Goal: Task Accomplishment & Management: Use online tool/utility

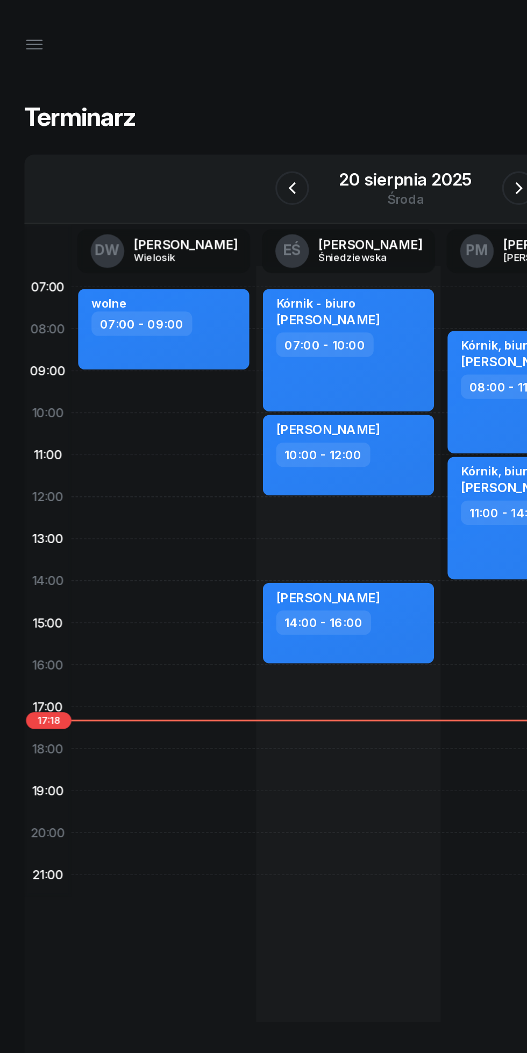
click at [294, 118] on div "20 sierpnia 2025" at bounding box center [263, 115] width 85 height 11
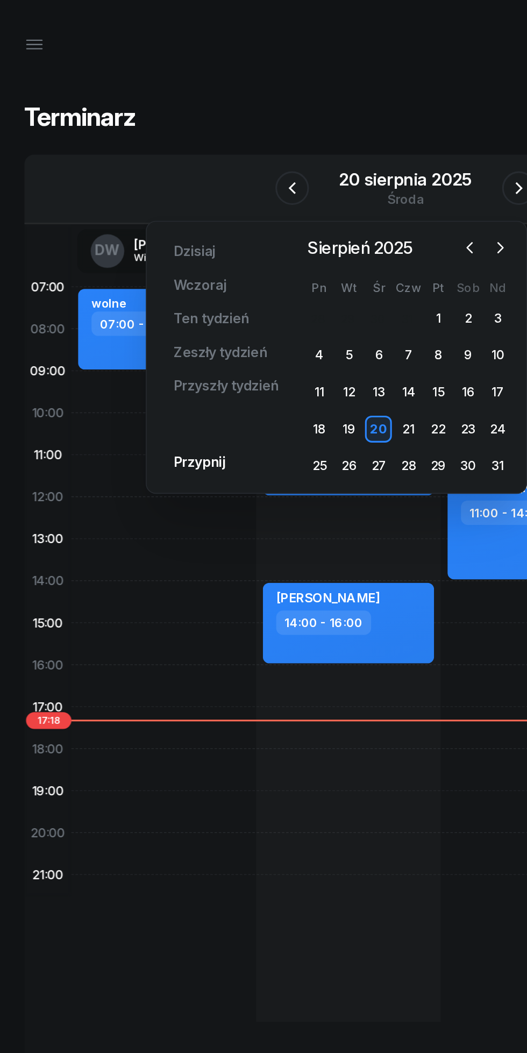
click at [326, 160] on icon "button" at bounding box center [324, 158] width 11 height 11
click at [208, 204] on div "1" at bounding box center [208, 203] width 17 height 17
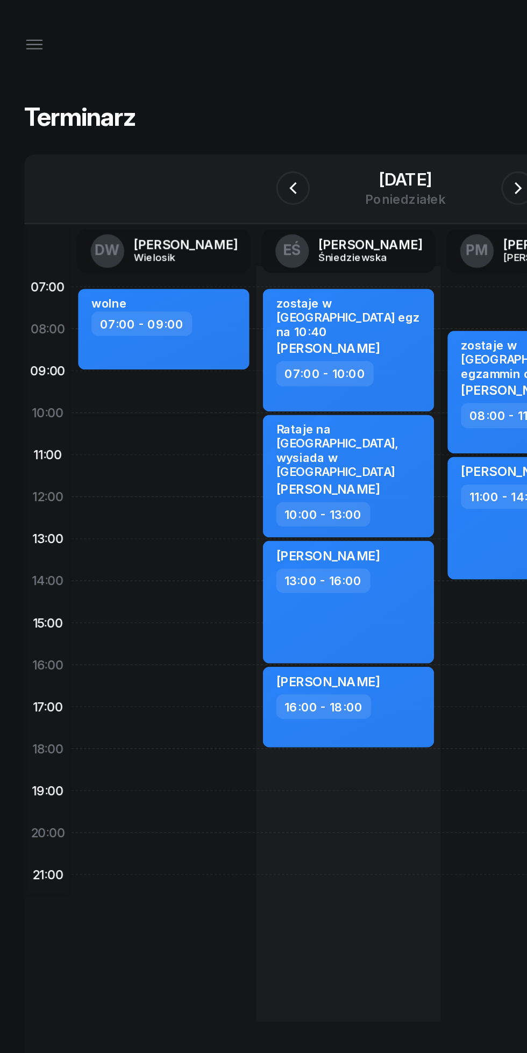
click at [335, 120] on icon "button" at bounding box center [335, 120] width 13 height 13
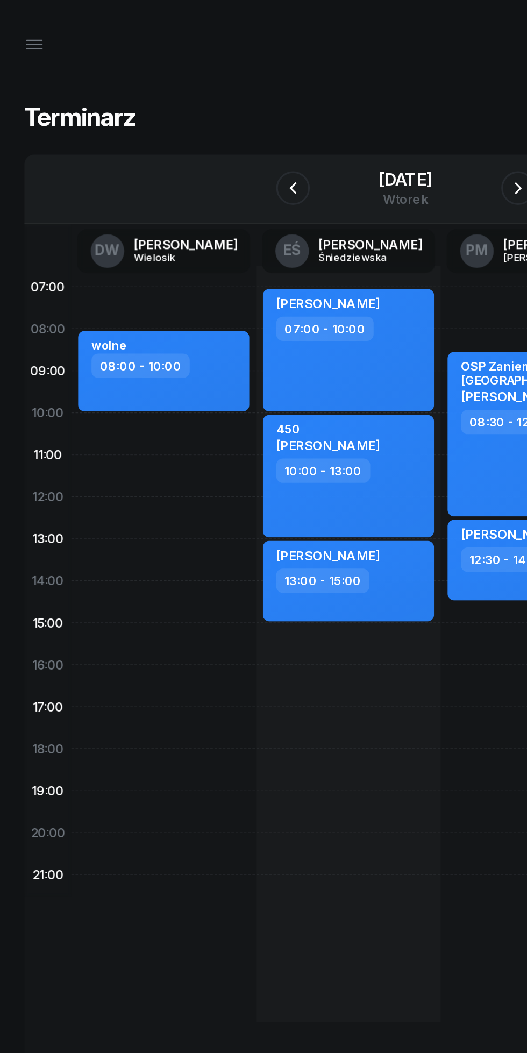
click at [334, 119] on icon "button" at bounding box center [335, 120] width 13 height 13
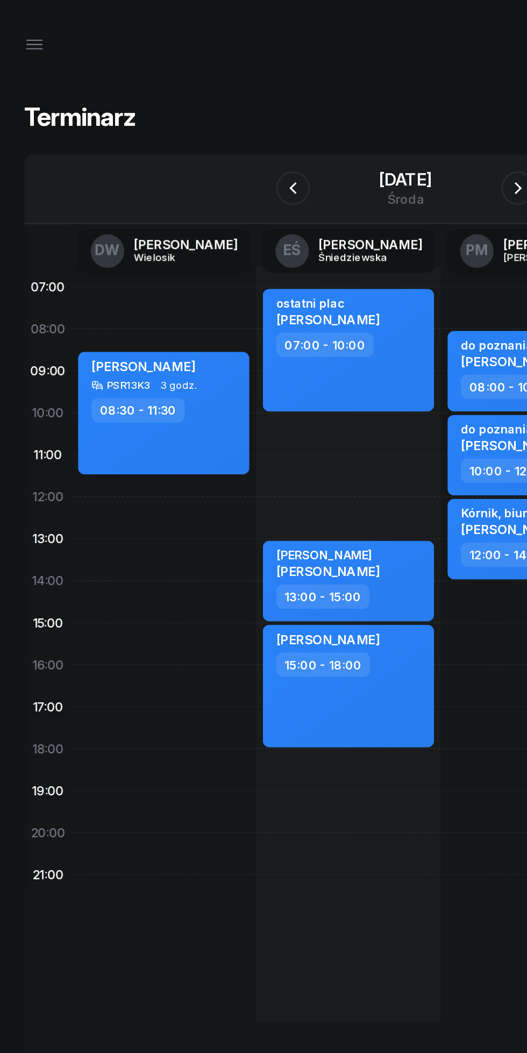
click at [335, 120] on icon "button" at bounding box center [335, 120] width 13 height 13
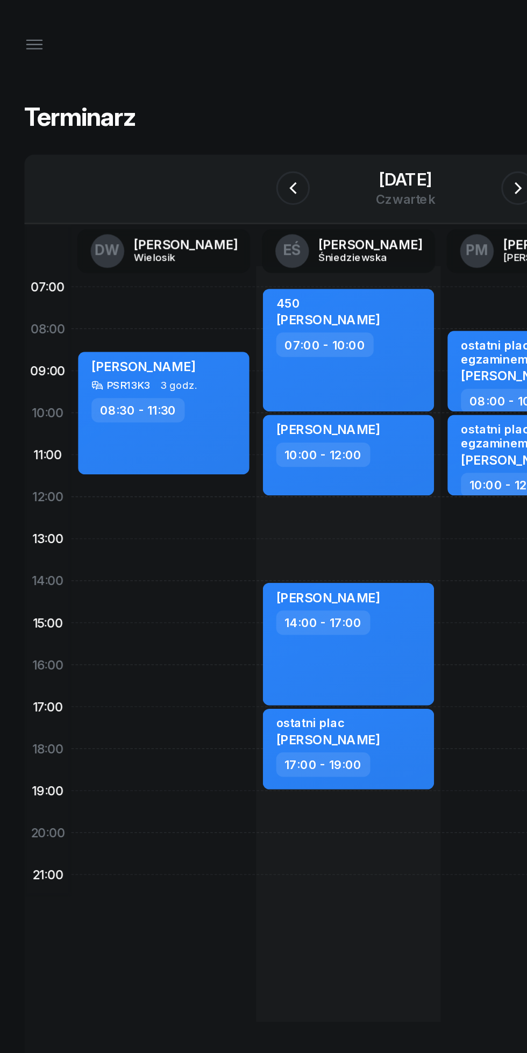
click at [335, 120] on icon "button" at bounding box center [335, 120] width 13 height 13
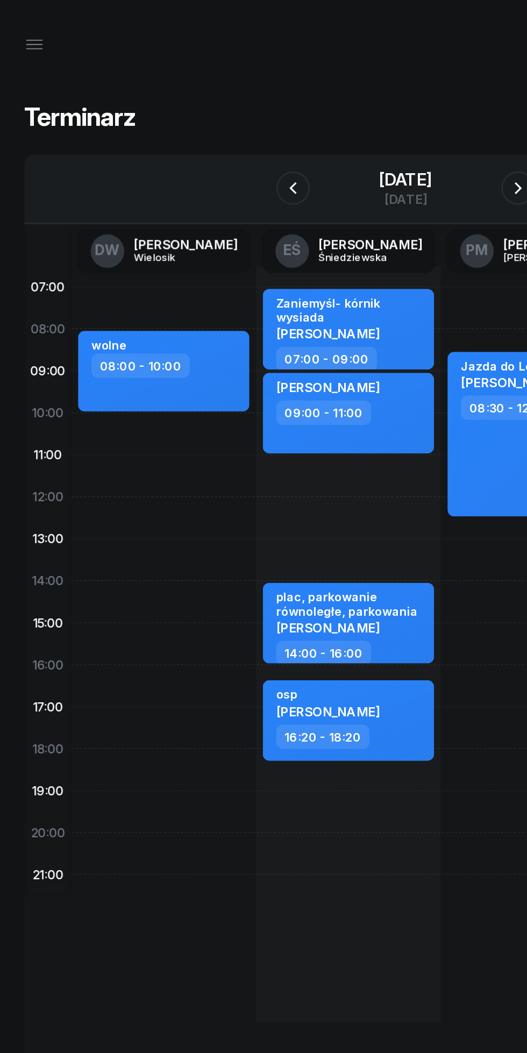
click at [327, 120] on button "button" at bounding box center [336, 121] width 22 height 22
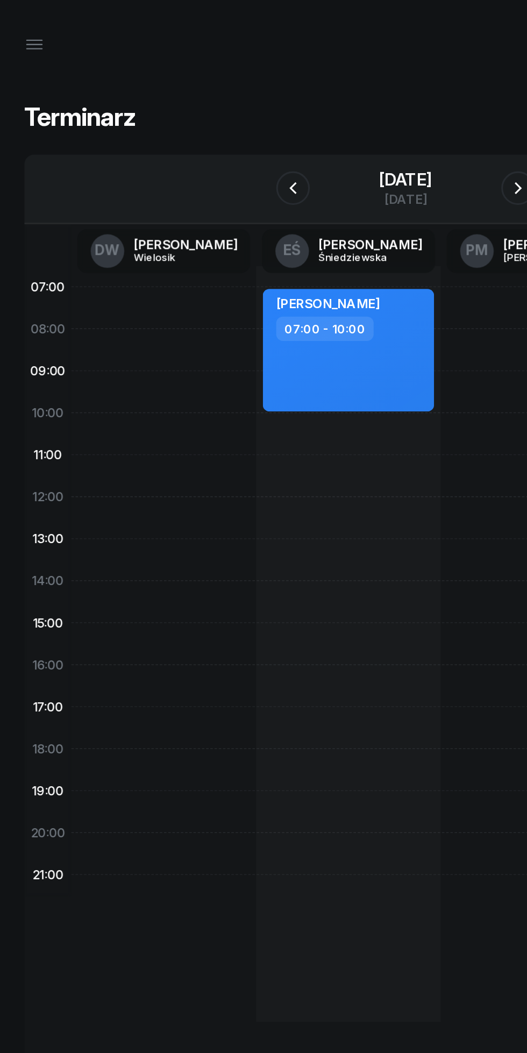
click at [335, 120] on icon "button" at bounding box center [335, 120] width 13 height 13
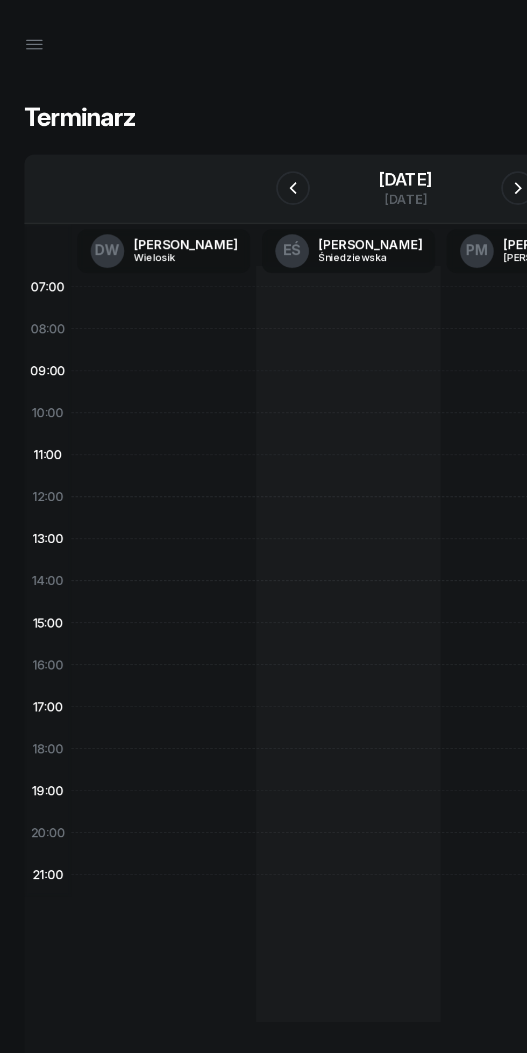
click at [335, 120] on icon "button" at bounding box center [335, 120] width 13 height 13
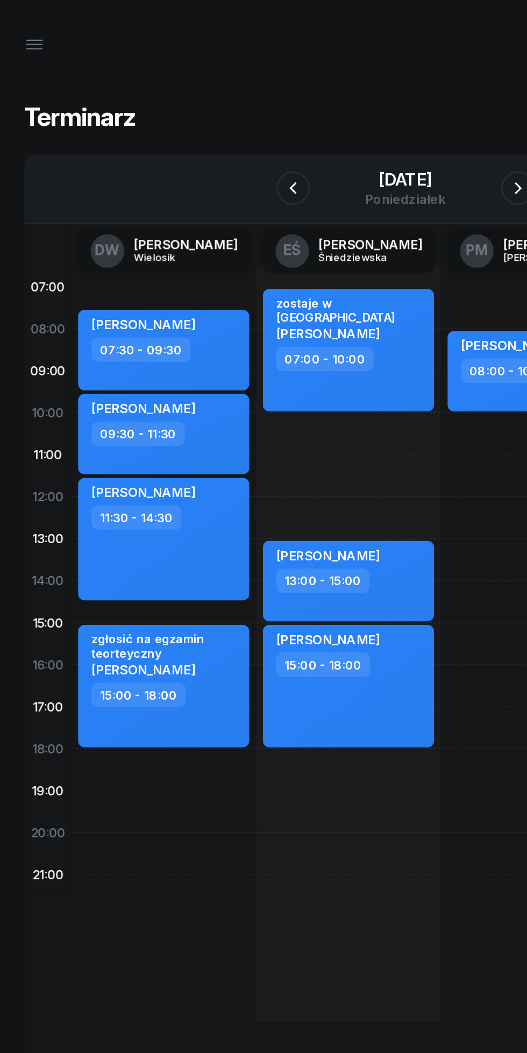
click at [333, 122] on icon "button" at bounding box center [335, 120] width 13 height 13
